Goal: Navigation & Orientation: Find specific page/section

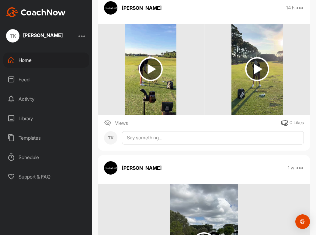
scroll to position [110, 0]
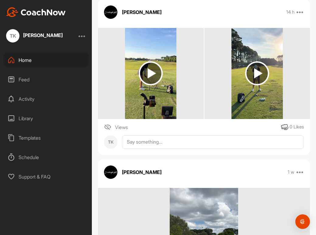
click at [156, 81] on img at bounding box center [151, 73] width 24 height 24
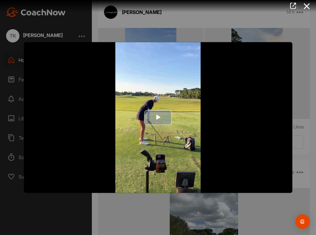
click at [158, 118] on span "Video Player" at bounding box center [158, 118] width 0 height 0
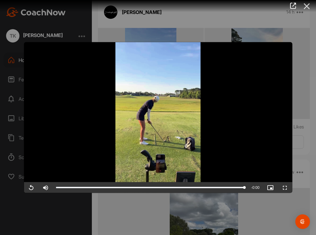
click at [308, 5] on icon at bounding box center [307, 6] width 14 height 11
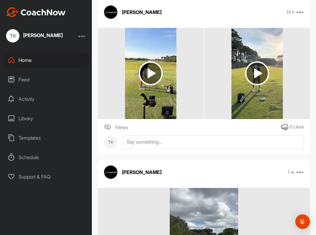
click at [260, 75] on img at bounding box center [257, 73] width 24 height 24
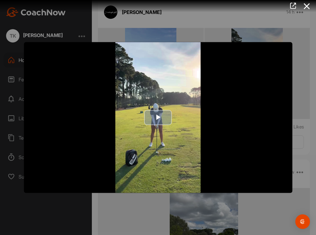
click at [158, 118] on span "Video Player" at bounding box center [158, 118] width 0 height 0
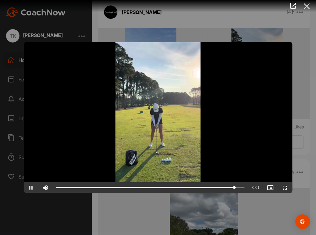
click at [307, 6] on icon at bounding box center [307, 6] width 14 height 11
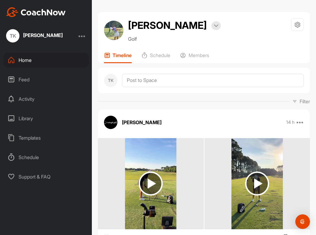
scroll to position [0, 0]
click at [216, 27] on img at bounding box center [216, 25] width 5 height 3
click at [148, 27] on h2 "[PERSON_NAME]" at bounding box center [167, 25] width 79 height 15
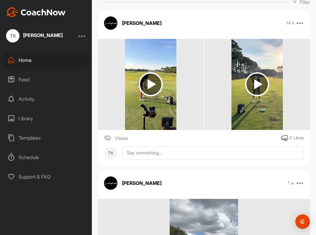
scroll to position [135, 0]
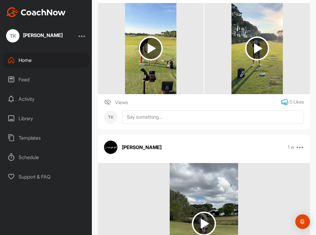
click at [284, 102] on icon at bounding box center [284, 102] width 7 height 7
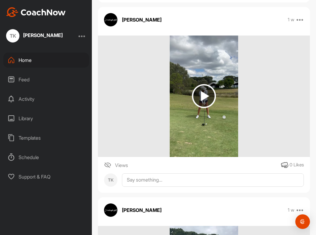
scroll to position [275, 0]
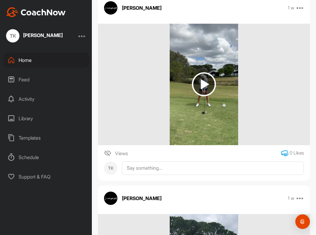
click at [284, 155] on icon at bounding box center [284, 153] width 7 height 7
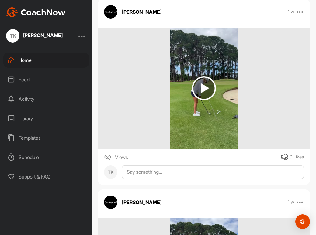
scroll to position [492, 0]
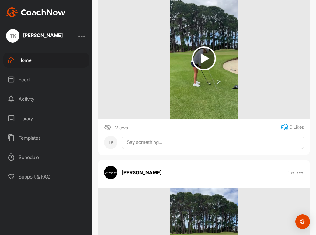
click at [283, 128] on icon at bounding box center [284, 127] width 7 height 7
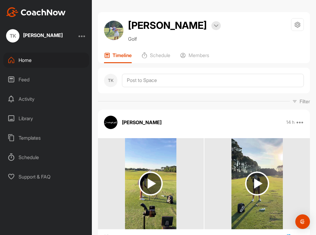
scroll to position [0, 0]
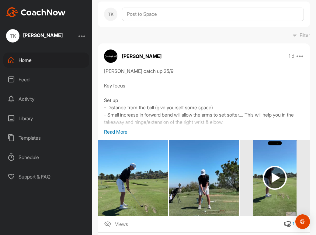
scroll to position [89, 0]
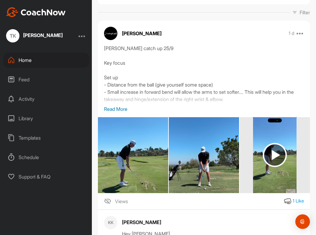
click at [131, 153] on img at bounding box center [133, 155] width 70 height 121
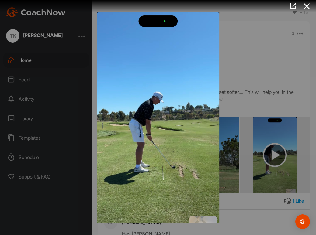
scroll to position [0, 0]
click at [263, 58] on div at bounding box center [158, 117] width 316 height 235
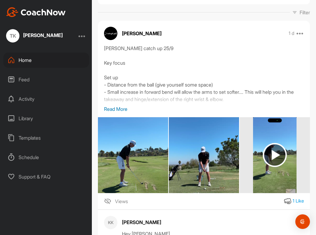
click at [204, 172] on img at bounding box center [204, 155] width 70 height 115
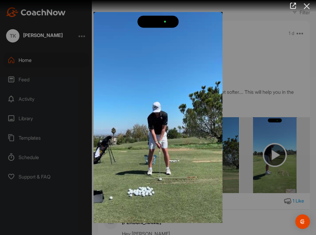
click at [306, 6] on icon at bounding box center [307, 6] width 14 height 11
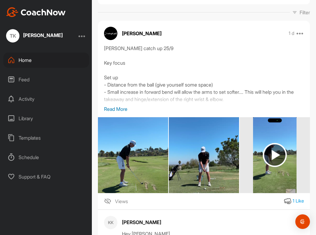
click at [272, 176] on img at bounding box center [274, 155] width 43 height 76
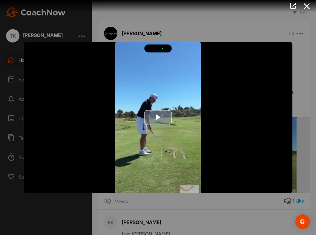
click at [158, 118] on span "Video Player" at bounding box center [158, 118] width 0 height 0
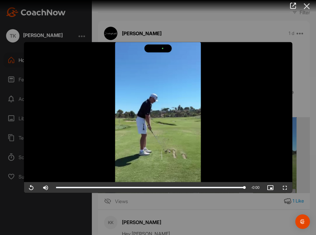
click at [306, 7] on icon at bounding box center [307, 6] width 14 height 11
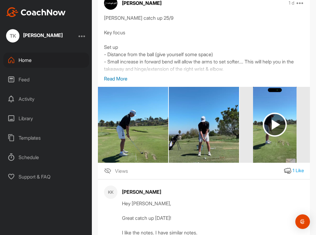
scroll to position [147, 0]
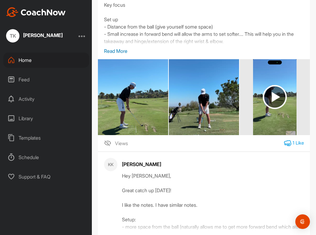
click at [288, 143] on icon at bounding box center [287, 143] width 7 height 7
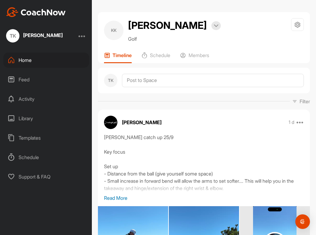
scroll to position [0, 0]
click at [124, 198] on p "Read More" at bounding box center [204, 198] width 200 height 7
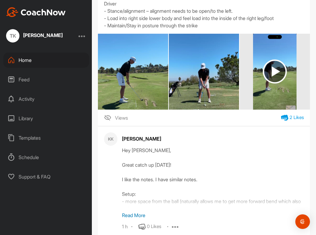
scroll to position [234, 0]
